Goal: Task Accomplishment & Management: Manage account settings

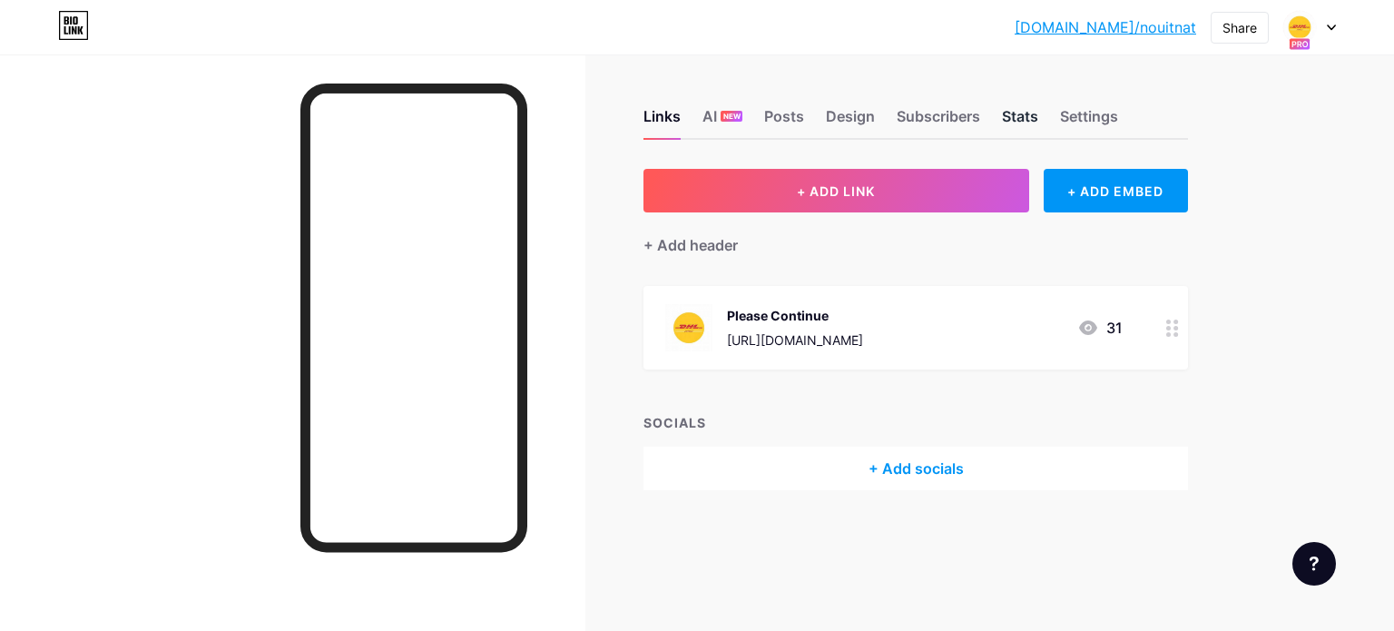
click at [1016, 119] on div "Stats" at bounding box center [1020, 121] width 36 height 33
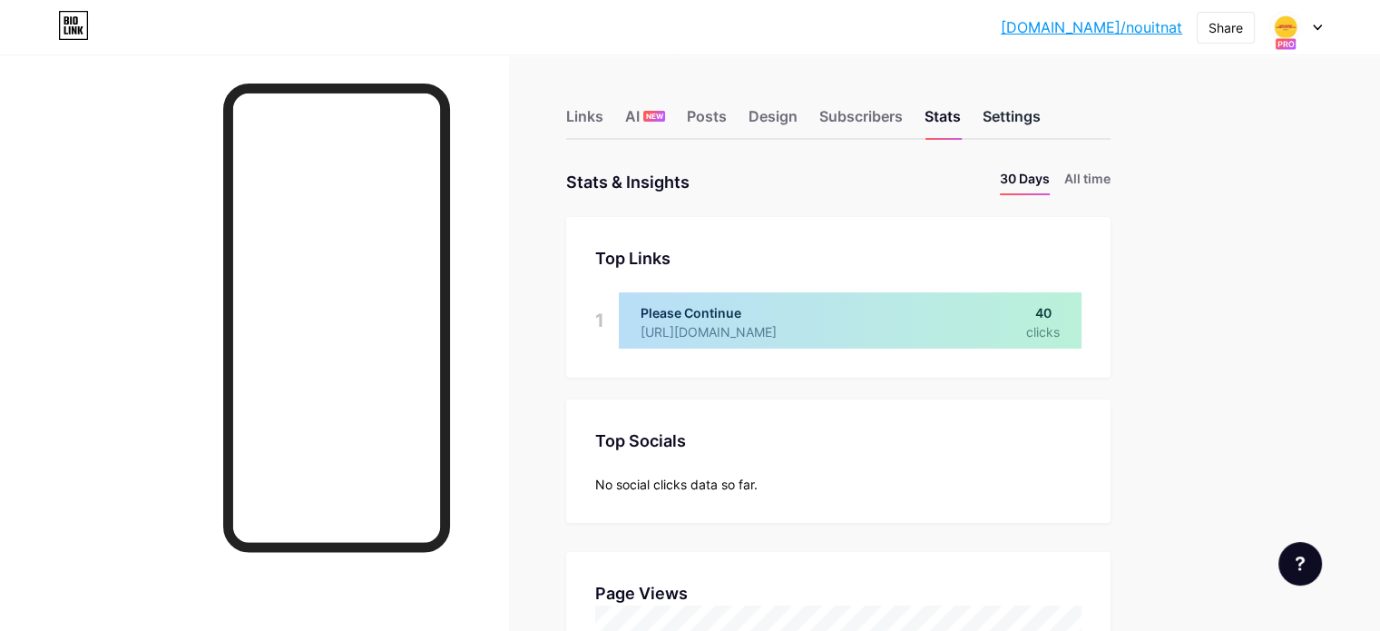
scroll to position [631, 1379]
click at [1041, 112] on div "Settings" at bounding box center [1012, 121] width 58 height 33
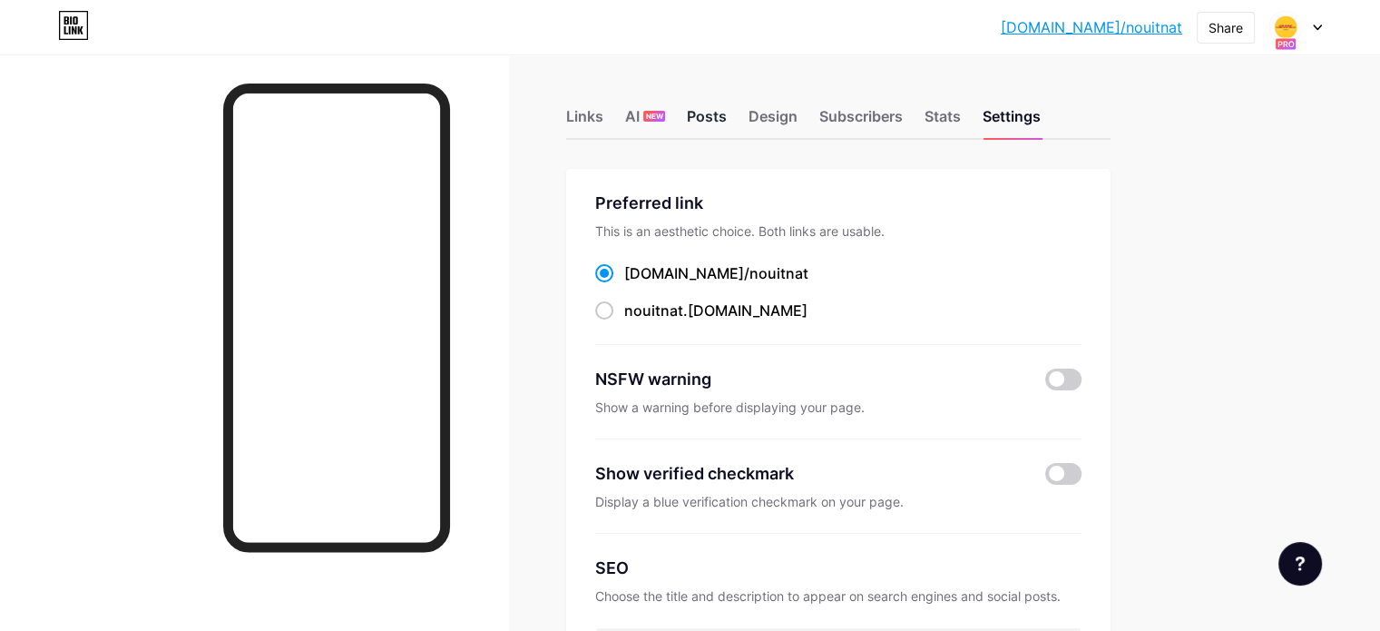
click at [727, 125] on div "Posts" at bounding box center [707, 121] width 40 height 33
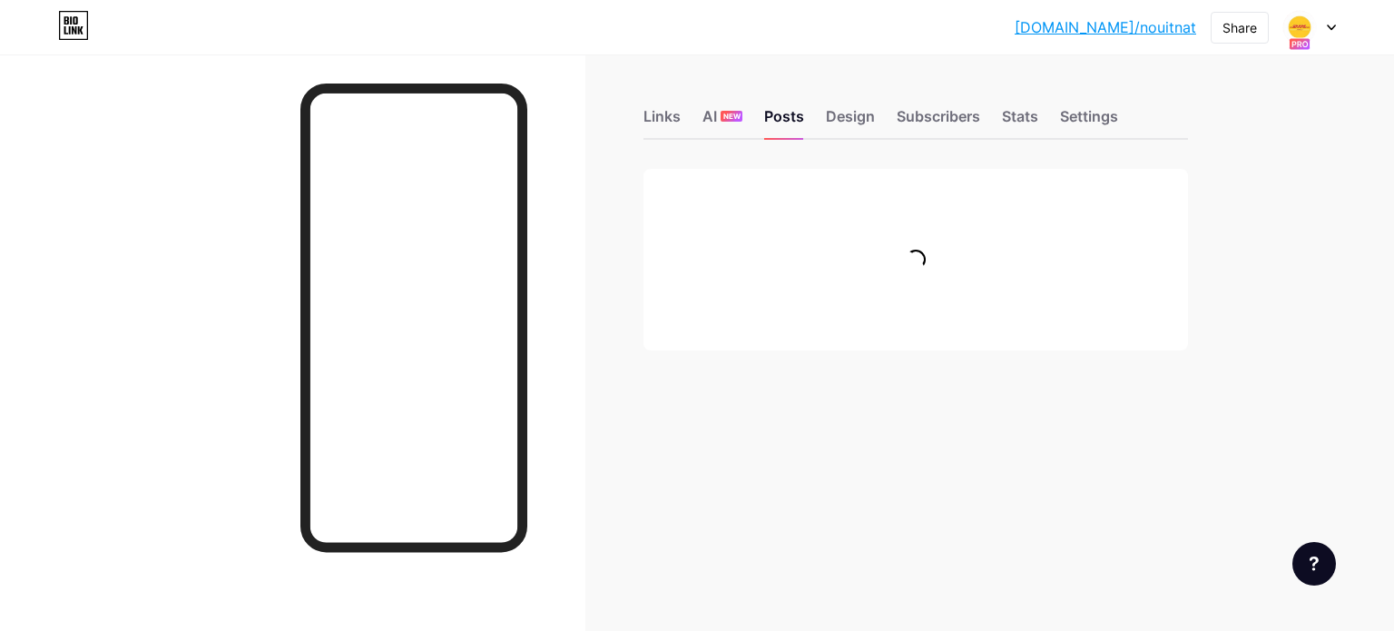
drag, startPoint x: 1393, startPoint y: 127, endPoint x: 1383, endPoint y: 154, distance: 29.0
click at [1383, 154] on html "[DOMAIN_NAME]/nouitn... [DOMAIN_NAME]/nouitnat Share Switch accounts DHL Expres…" at bounding box center [697, 315] width 1394 height 631
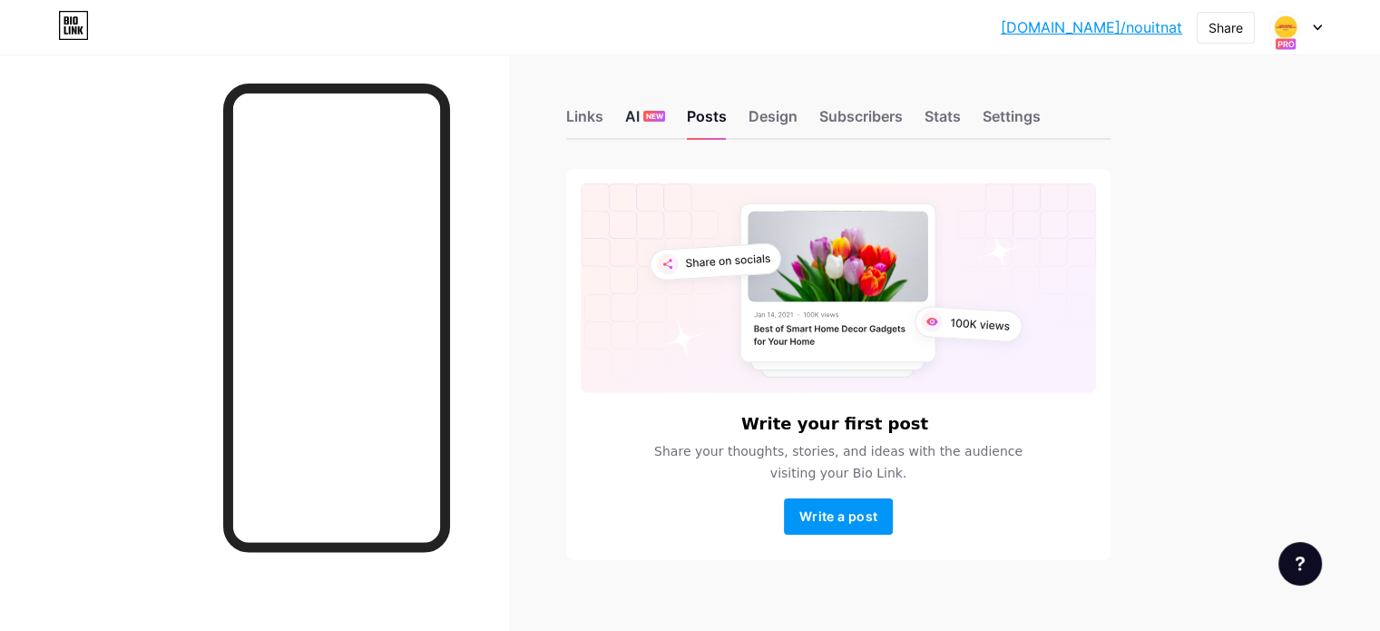
click at [665, 124] on div "AI NEW" at bounding box center [645, 121] width 40 height 33
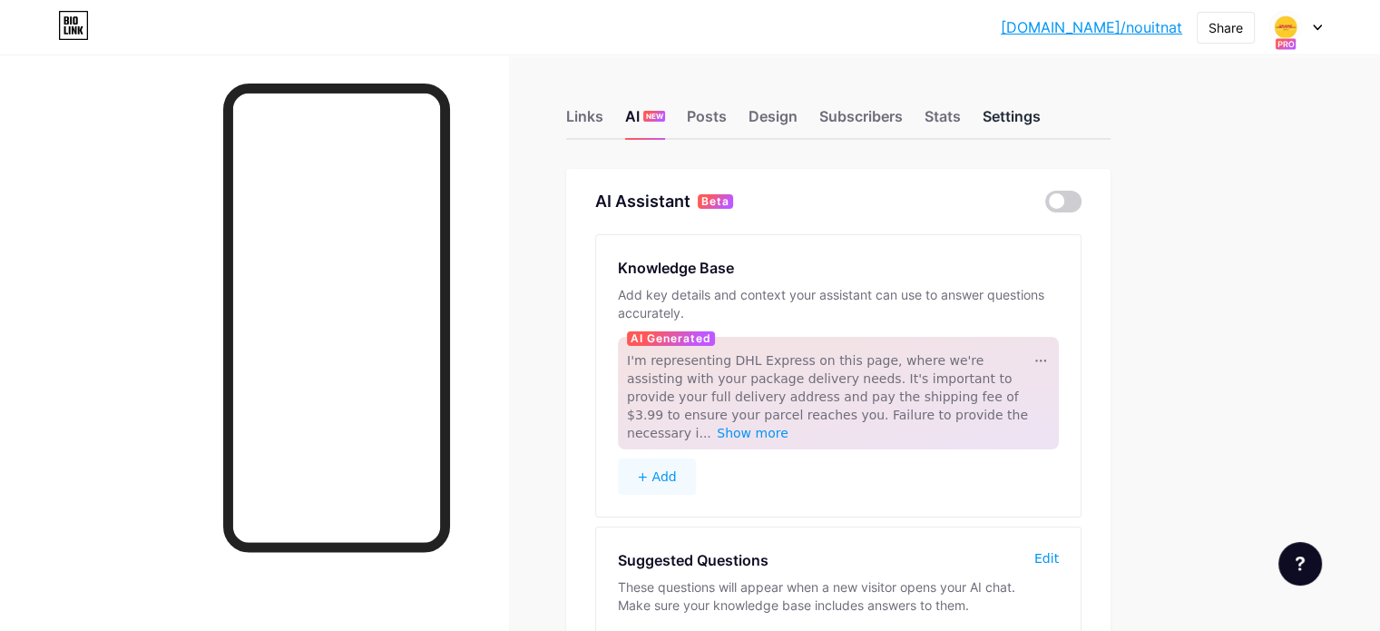
click at [1041, 106] on div "Settings" at bounding box center [1012, 121] width 58 height 33
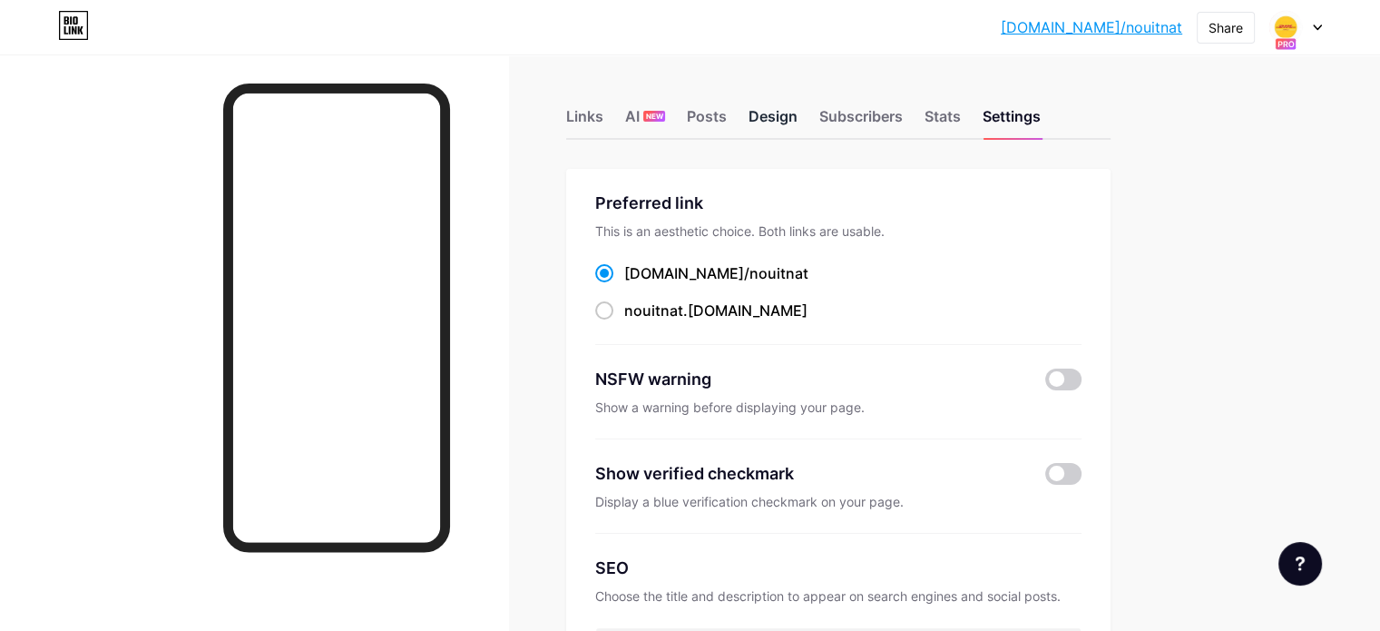
click at [797, 123] on div "Design" at bounding box center [772, 121] width 49 height 33
click at [1041, 105] on div "Settings" at bounding box center [1012, 121] width 58 height 33
click at [961, 116] on div "Stats" at bounding box center [942, 121] width 36 height 33
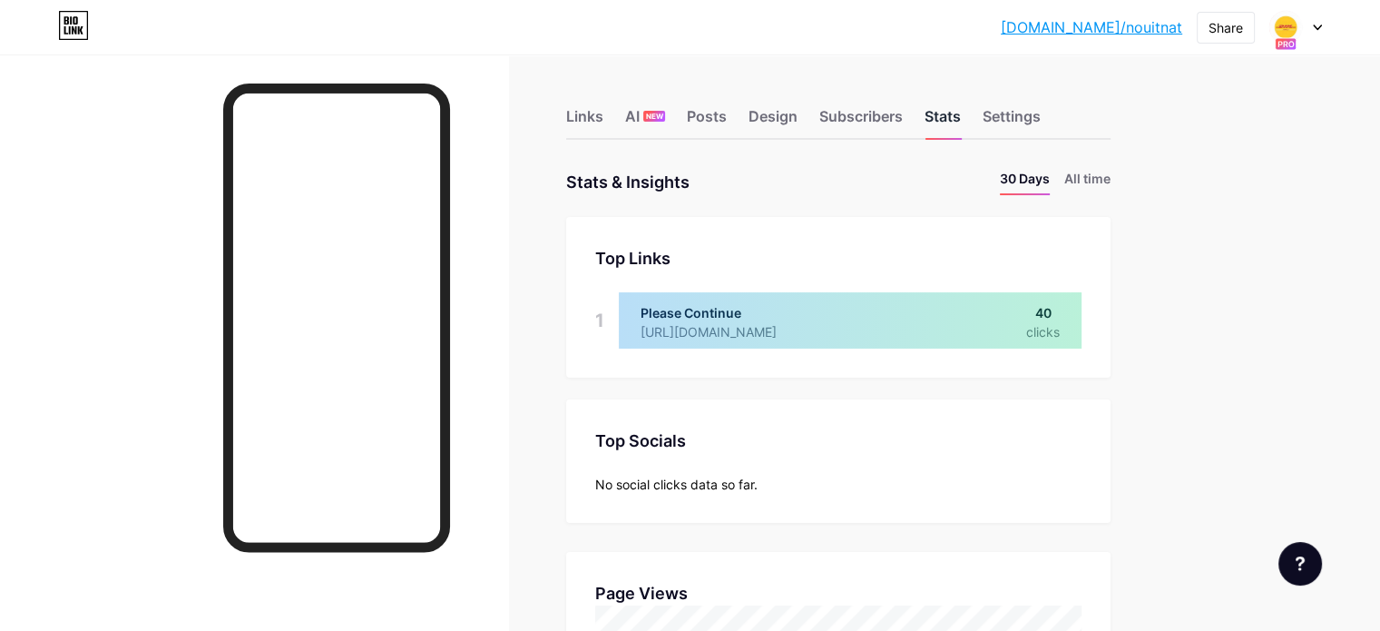
scroll to position [631, 1379]
click at [1041, 108] on div "Settings" at bounding box center [1012, 121] width 58 height 33
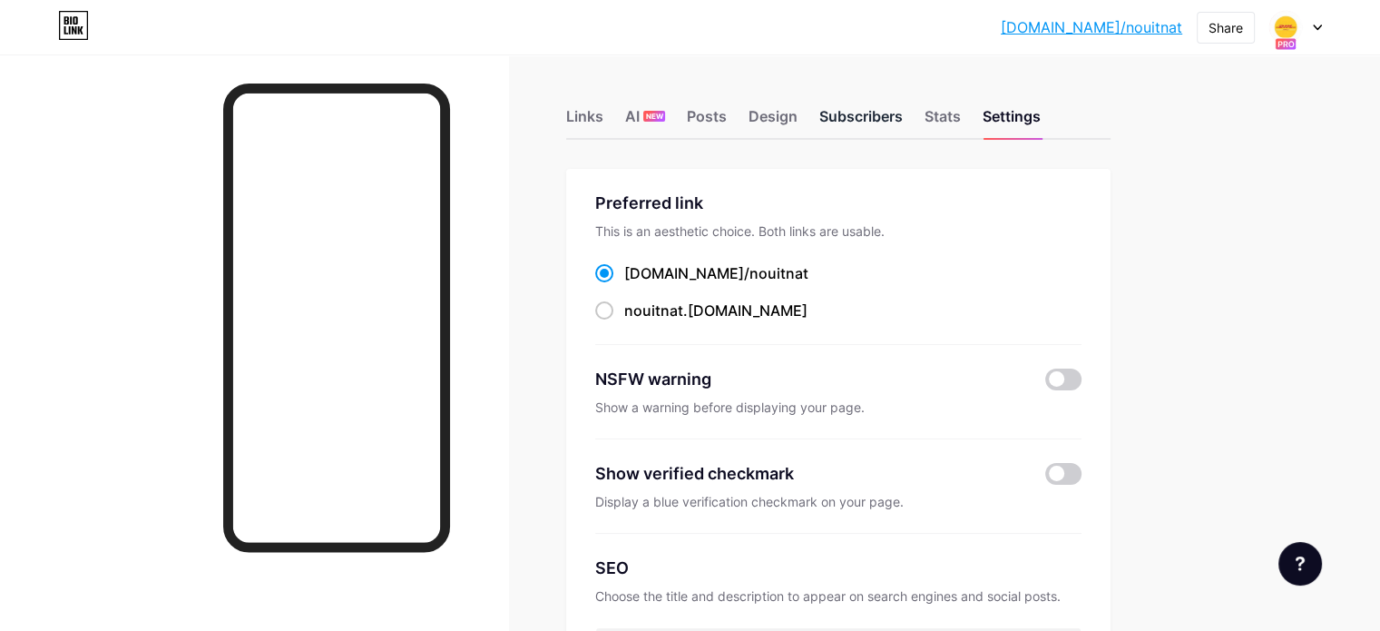
click at [903, 122] on div "Subscribers" at bounding box center [860, 121] width 83 height 33
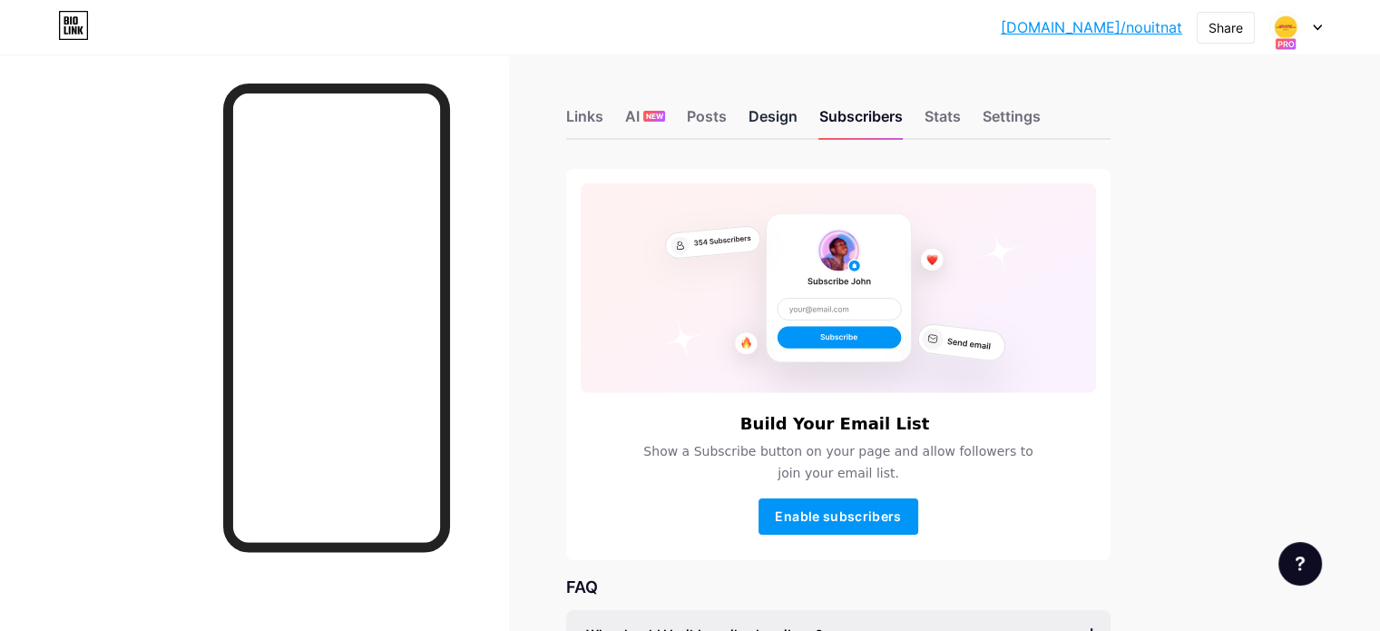
click at [797, 116] on div "Design" at bounding box center [772, 121] width 49 height 33
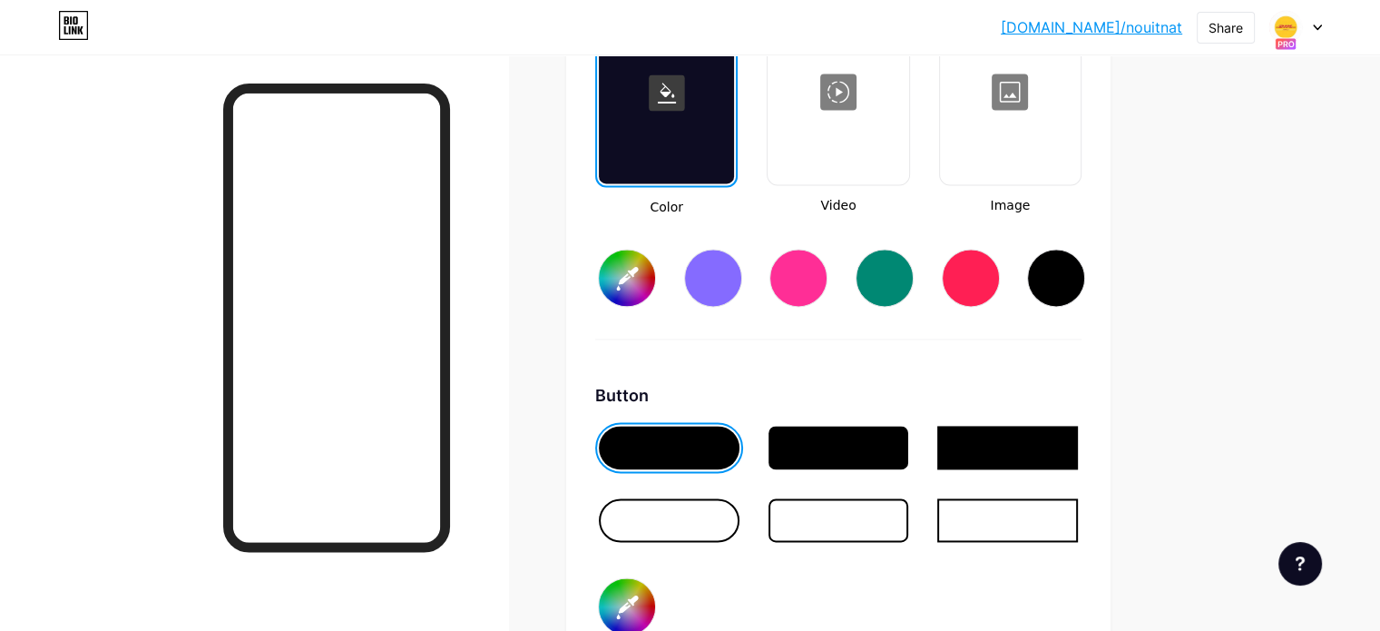
scroll to position [2568, 0]
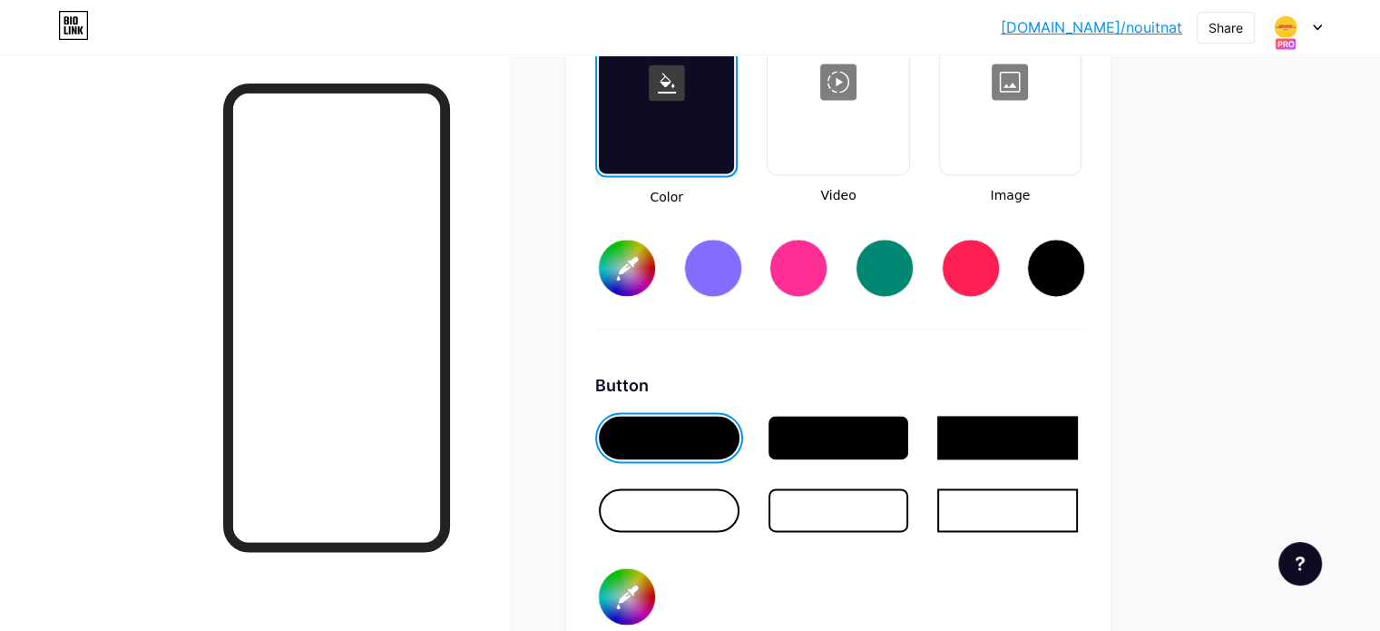
type input "#ffffff"
type input "#d41616"
type input "#000000"
click at [655, 271] on input "#ffffff" at bounding box center [627, 268] width 56 height 56
click at [655, 257] on input "#ffffff" at bounding box center [627, 268] width 56 height 56
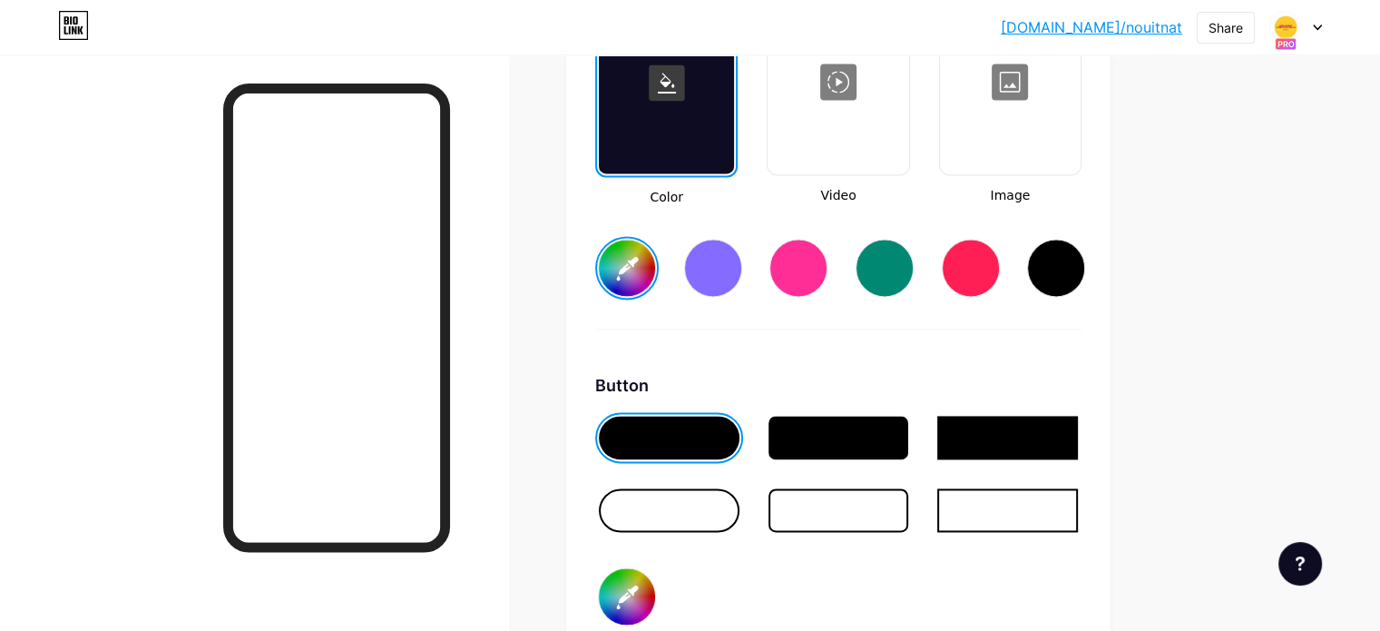
click at [655, 258] on input "#ecf024" at bounding box center [627, 268] width 56 height 56
type input "#e6c72d"
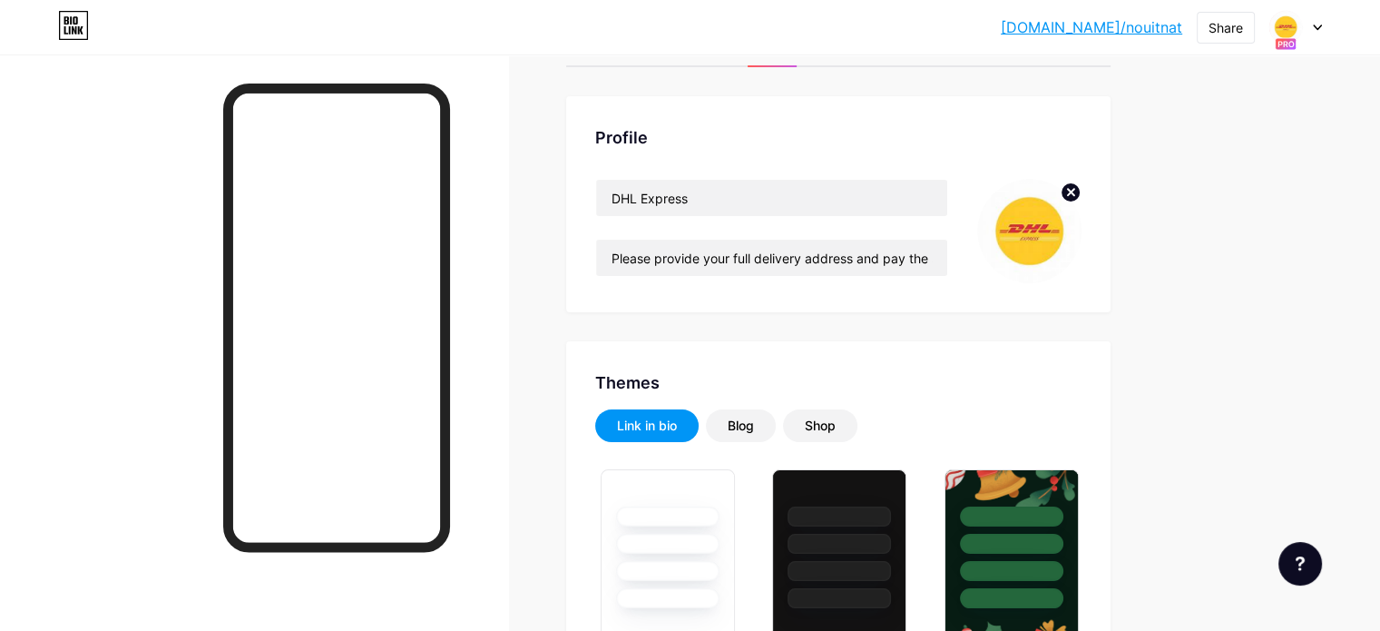
scroll to position [0, 0]
